Goal: Task Accomplishment & Management: Use online tool/utility

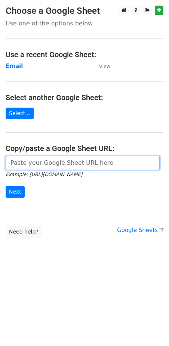
click at [69, 161] on input "url" at bounding box center [83, 163] width 154 height 14
paste input "[URL][DOMAIN_NAME]"
type input "[URL][DOMAIN_NAME]"
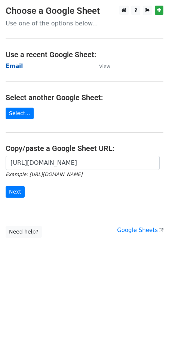
scroll to position [0, 0]
click at [16, 70] on strong "Email" at bounding box center [14, 66] width 17 height 7
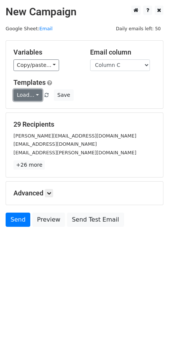
click at [24, 94] on link "Load..." at bounding box center [27, 95] width 29 height 12
click at [62, 111] on link "FCA" at bounding box center [43, 112] width 59 height 12
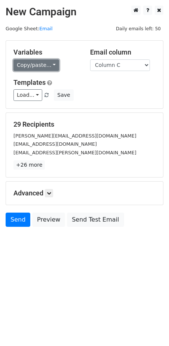
click at [35, 68] on link "Copy/paste..." at bounding box center [36, 65] width 46 height 12
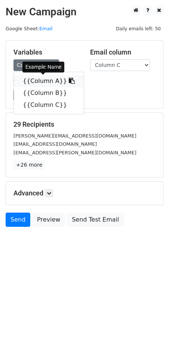
click at [40, 78] on link "{{Column A}}" at bounding box center [49, 81] width 70 height 12
